Goal: Information Seeking & Learning: Learn about a topic

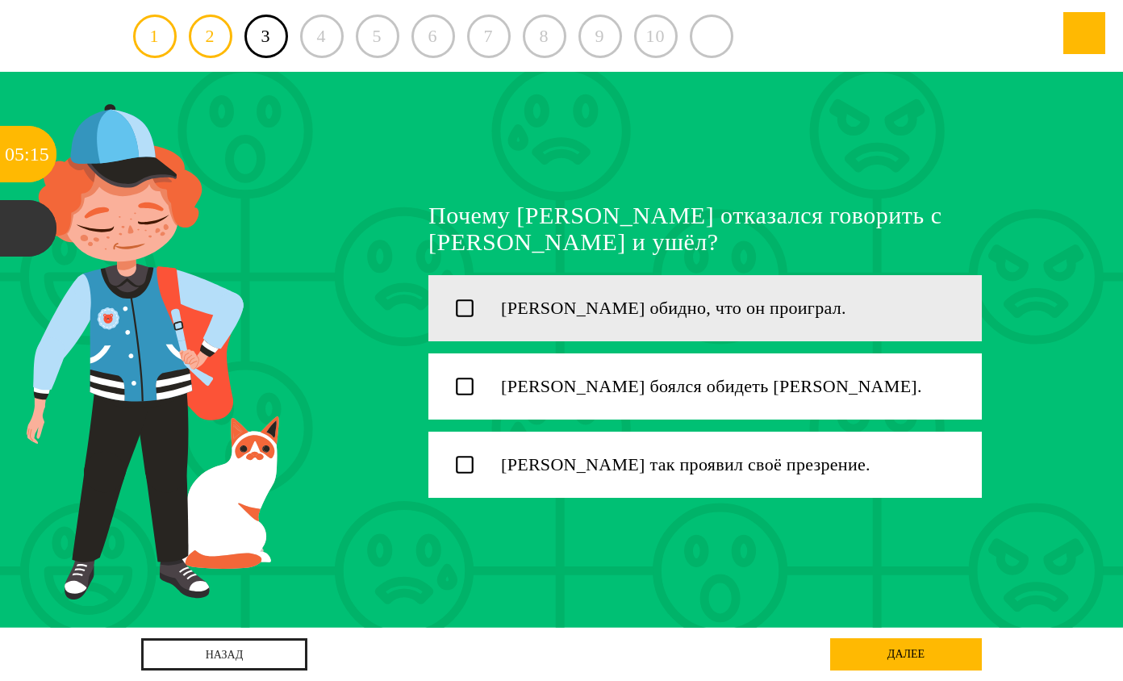
click at [731, 334] on div "Мише обидно, что он проиграл." at bounding box center [741, 308] width 481 height 66
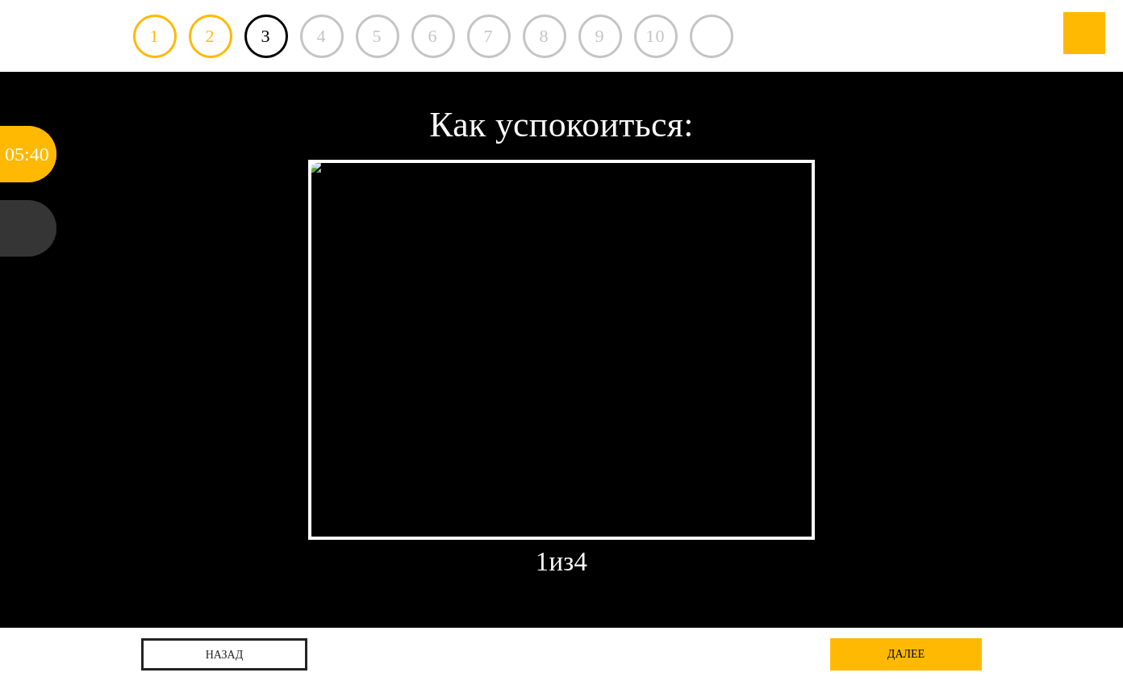
click at [994, 473] on div "Как успокоиться: 1 из 4" at bounding box center [561, 350] width 1123 height 556
click at [934, 640] on div "далее" at bounding box center [906, 654] width 152 height 32
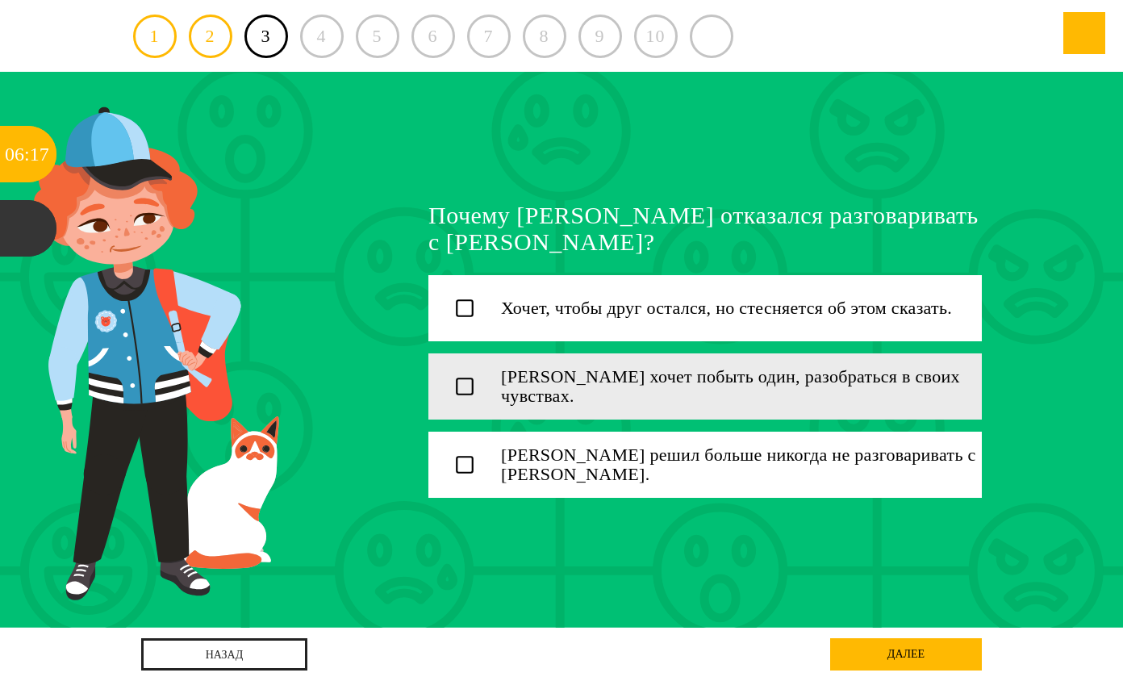
click at [713, 368] on div "[PERSON_NAME] хочет побыть один, разобраться в своих чувствах." at bounding box center [741, 386] width 481 height 39
